Goal: Information Seeking & Learning: Learn about a topic

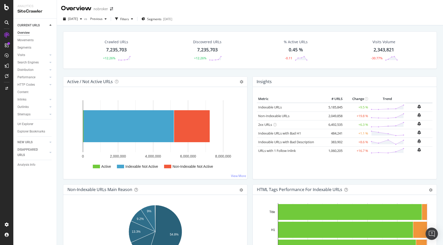
click at [247, 71] on div "Crawled URLs 7,235,703 +12.26% Discovered URLs 7,235,703 +12.26% % Active URLs …" at bounding box center [249, 54] width 379 height 45
click at [3, 7] on div at bounding box center [7, 7] width 12 height 6
click at [248, 74] on div "Crawled URLs 7,235,703 +12.26% Discovered URLs 7,235,703 +12.26% % Active URLs …" at bounding box center [249, 54] width 379 height 45
click at [248, 177] on div "Active / Not Active URLs Chart (by Value) Chart (by Percentage) Table Expand Ex…" at bounding box center [154, 131] width 189 height 108
click at [63, 79] on div "Active / Not Active URLs Chart (by Value) Chart (by Percentage) Table Expand Ex…" at bounding box center [154, 131] width 189 height 108
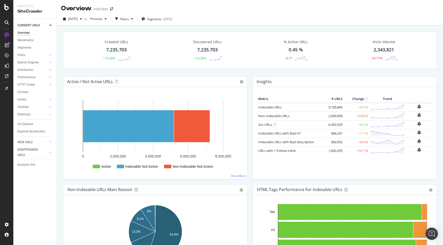
click at [61, 78] on div "Active / Not Active URLs Chart (by Value) Chart (by Percentage) Table Expand Ex…" at bounding box center [154, 131] width 189 height 108
click at [70, 81] on h4 "Active / Not Active URLs" at bounding box center [90, 81] width 46 height 7
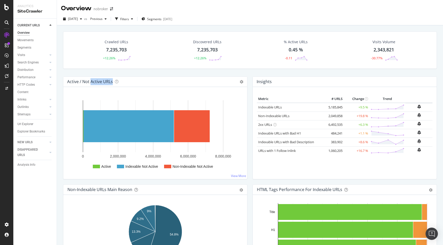
click at [60, 86] on div "Crawled URLs 7,235,703 +12.26% Discovered URLs 7,235,703 +12.26% % Active URLs …" at bounding box center [250, 147] width 386 height 245
click at [365, 73] on div "Crawled URLs 7,235,703 +12.26% Discovered URLs 7,235,703 +12.26% % Active URLs …" at bounding box center [249, 54] width 379 height 45
click at [248, 181] on div "Active / Not Active URLs Chart (by Value) Chart (by Percentage) Table Expand Ex…" at bounding box center [154, 131] width 189 height 108
click at [129, 19] on div "Filters" at bounding box center [124, 19] width 9 height 4
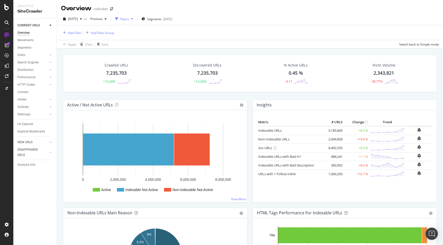
click at [129, 19] on div "Filters" at bounding box center [124, 19] width 9 height 4
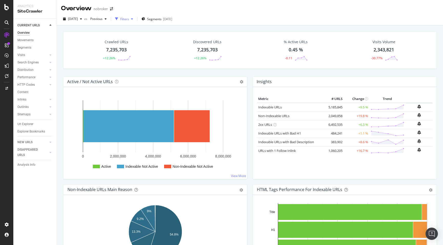
click at [129, 19] on div "Filters" at bounding box center [124, 19] width 9 height 4
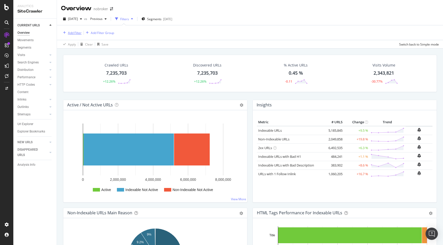
click at [71, 35] on div "Add Filter" at bounding box center [71, 33] width 20 height 6
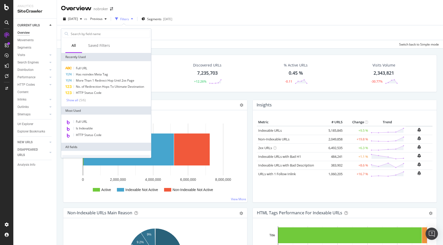
click at [164, 50] on div "Crawled URLs 7,235,703 +12.26% Discovered URLs 7,235,703 +12.26% % Active URLs …" at bounding box center [250, 171] width 386 height 245
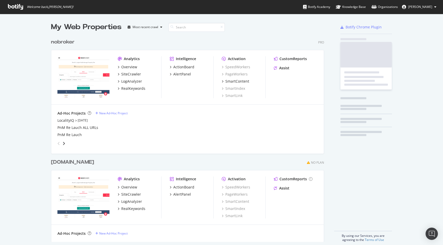
scroll to position [210, 277]
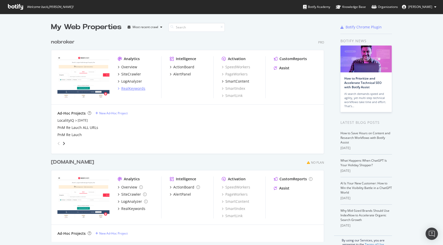
click at [131, 89] on div "RealKeywords" at bounding box center [133, 88] width 24 height 5
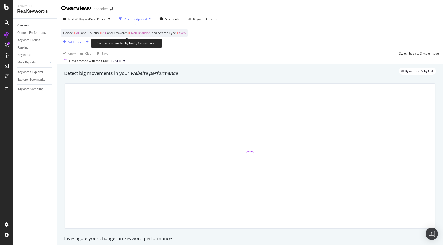
click at [186, 31] on span "Web" at bounding box center [182, 32] width 6 height 7
click at [174, 46] on icon at bounding box center [176, 45] width 4 height 3
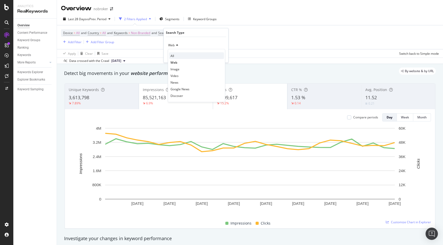
click at [174, 55] on div "All" at bounding box center [196, 56] width 55 height 7
click at [221, 55] on div "Apply" at bounding box center [220, 56] width 8 height 4
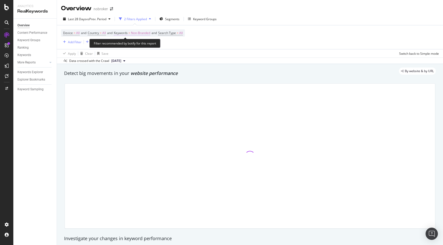
click at [146, 31] on span "Non-Branded" at bounding box center [140, 32] width 19 height 7
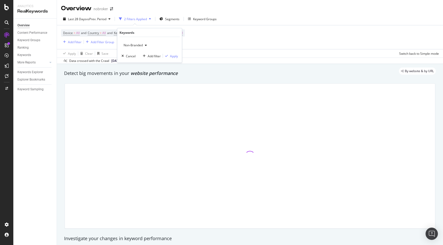
click at [136, 45] on span "Non-Branded" at bounding box center [131, 45] width 21 height 4
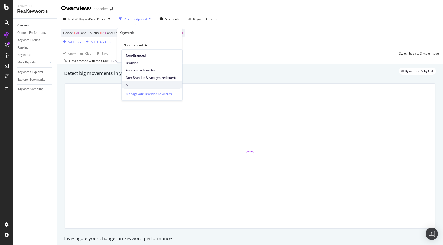
click at [134, 82] on div "All" at bounding box center [152, 84] width 60 height 7
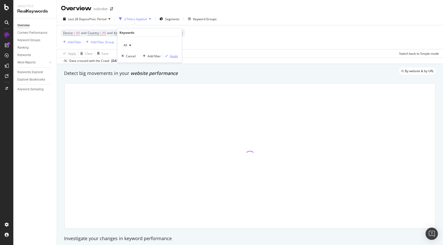
click at [173, 57] on div "Apply" at bounding box center [174, 56] width 8 height 4
click at [171, 18] on span "Segments" at bounding box center [170, 19] width 14 height 4
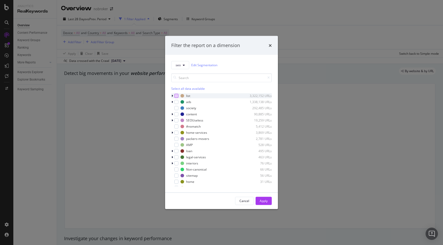
click at [176, 95] on div "modal" at bounding box center [176, 96] width 4 height 4
click at [176, 103] on div "modal" at bounding box center [176, 102] width 4 height 4
click at [264, 203] on div "Apply" at bounding box center [264, 201] width 8 height 4
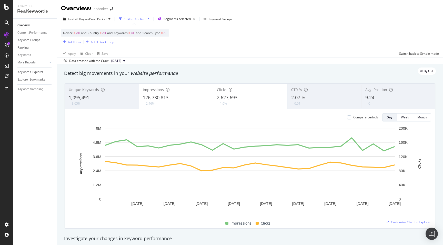
click at [76, 42] on div "Add Filter" at bounding box center [75, 42] width 14 height 4
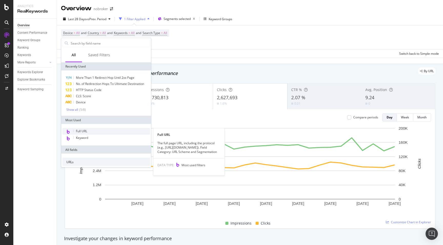
click at [85, 131] on span "Full URL" at bounding box center [81, 131] width 11 height 4
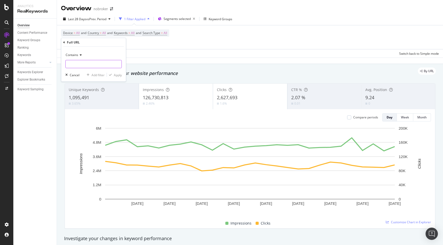
click at [81, 61] on input "text" at bounding box center [94, 64] width 56 height 8
type input "-prjtl"
click at [115, 75] on div "Apply" at bounding box center [118, 75] width 8 height 4
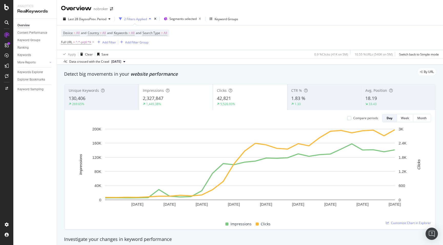
click at [325, 72] on div "By URL" at bounding box center [247, 71] width 377 height 7
click at [113, 41] on div "Add Filter" at bounding box center [109, 42] width 14 height 4
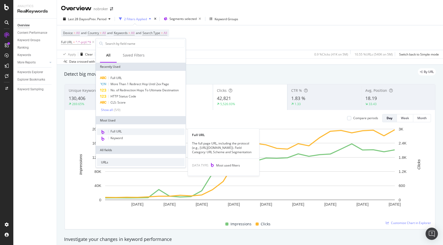
click at [120, 132] on span "Full URL" at bounding box center [115, 131] width 11 height 4
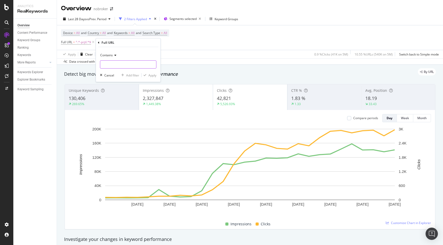
click at [110, 64] on input "text" at bounding box center [128, 64] width 56 height 8
type input "-rent-"
click at [152, 76] on div "Apply" at bounding box center [152, 75] width 8 height 4
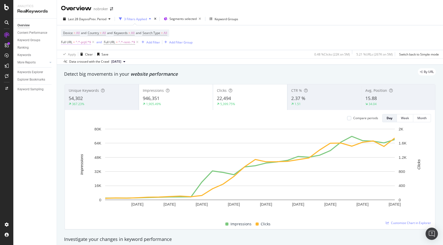
click at [84, 43] on span "^.*-prjtl.*$" at bounding box center [83, 42] width 15 height 7
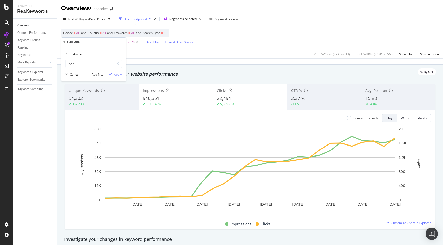
click at [78, 54] on icon at bounding box center [80, 54] width 4 height 3
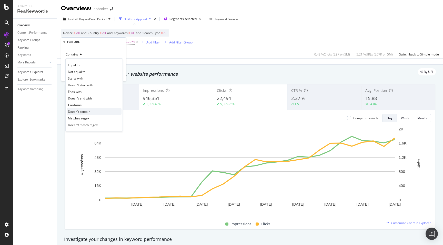
click at [83, 111] on span "Doesn't contain" at bounding box center [79, 112] width 22 height 4
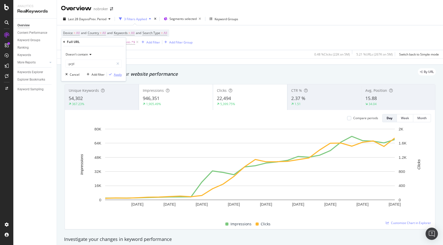
click at [115, 75] on div "Apply" at bounding box center [118, 75] width 8 height 4
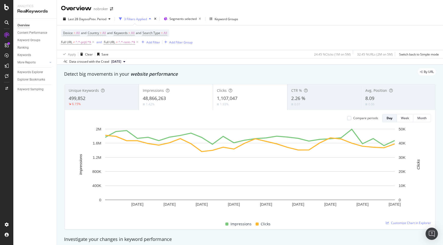
click at [183, 19] on span "Segments selected" at bounding box center [182, 19] width 27 height 4
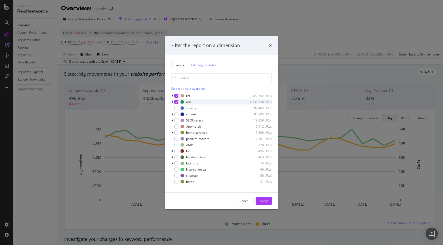
click at [176, 101] on icon "modal" at bounding box center [176, 102] width 2 height 3
click at [262, 201] on div "Apply" at bounding box center [264, 201] width 8 height 4
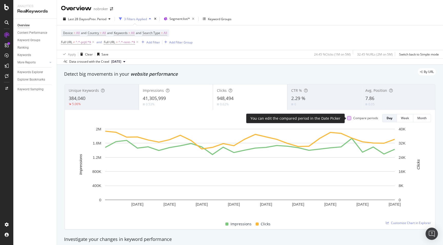
click at [350, 120] on div at bounding box center [349, 118] width 4 height 4
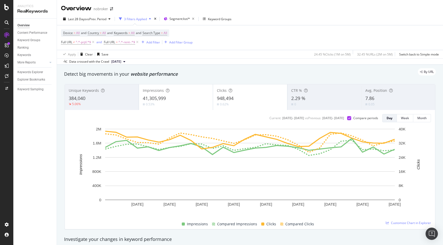
click at [383, 102] on div "7.86" at bounding box center [398, 98] width 66 height 7
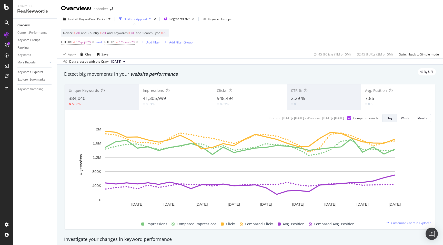
click at [295, 75] on div "By URL" at bounding box center [247, 71] width 377 height 7
click at [91, 103] on div "5.06%" at bounding box center [102, 104] width 66 height 5
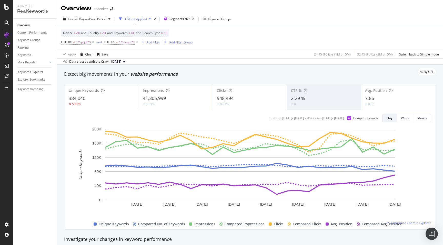
click at [318, 36] on div "Device = All and Country = All and Keywords = All and Search Type = All Full UR…" at bounding box center [250, 37] width 378 height 25
